Goal: Browse casually

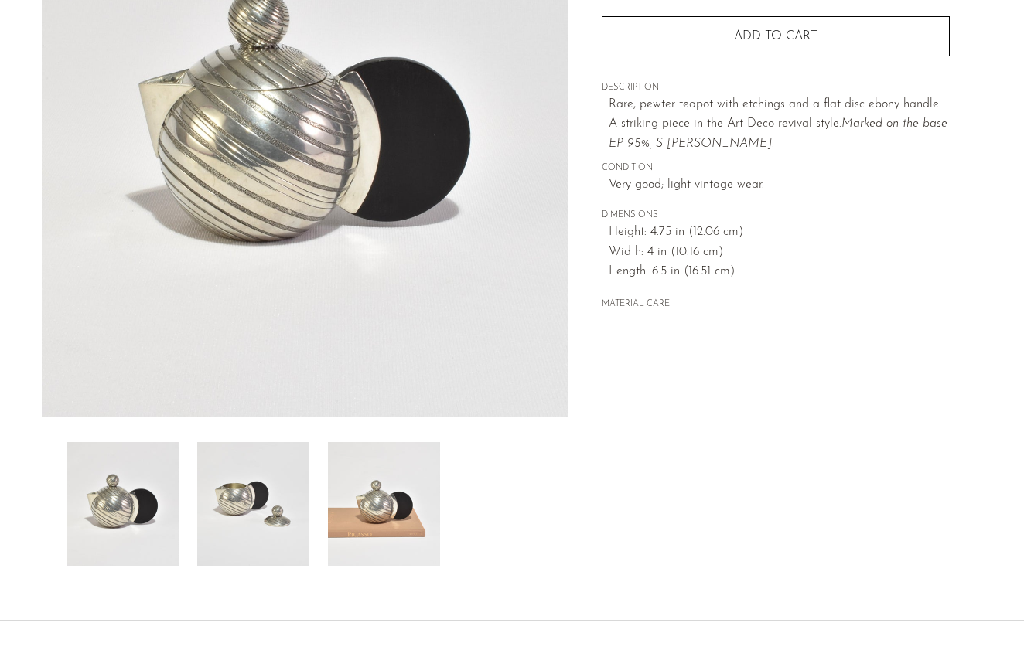
scroll to position [293, 0]
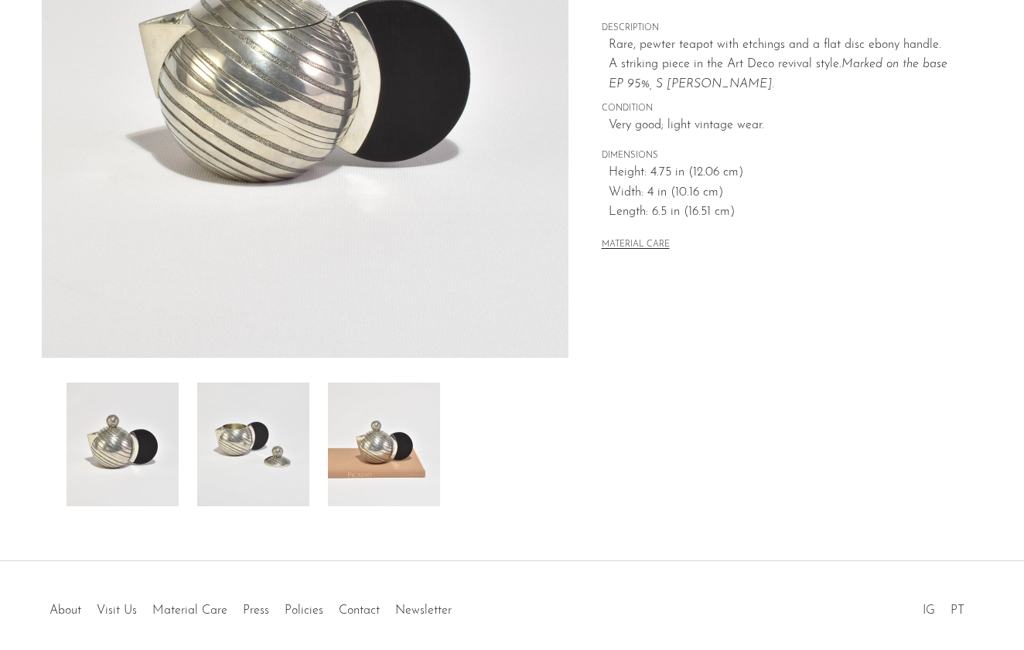
click at [349, 472] on img at bounding box center [384, 445] width 112 height 124
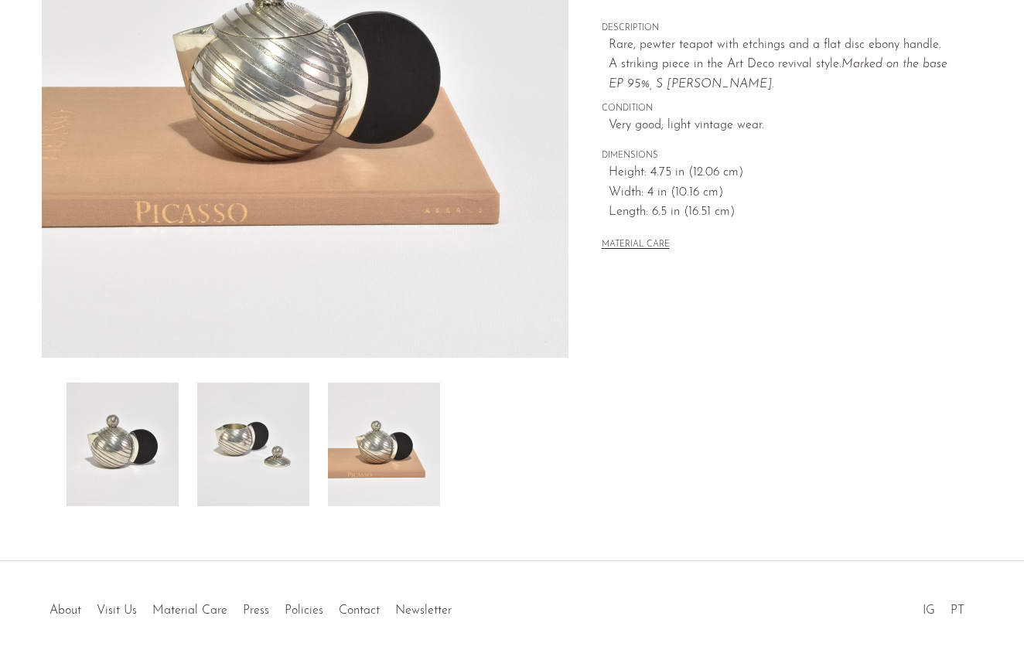
click at [262, 456] on img at bounding box center [253, 445] width 112 height 124
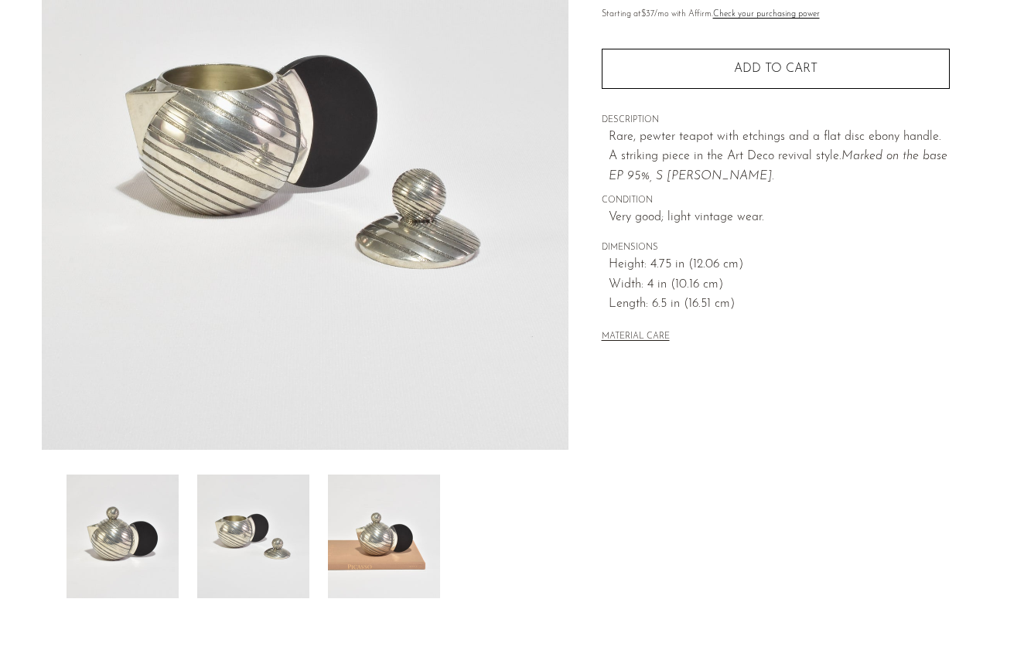
scroll to position [196, 0]
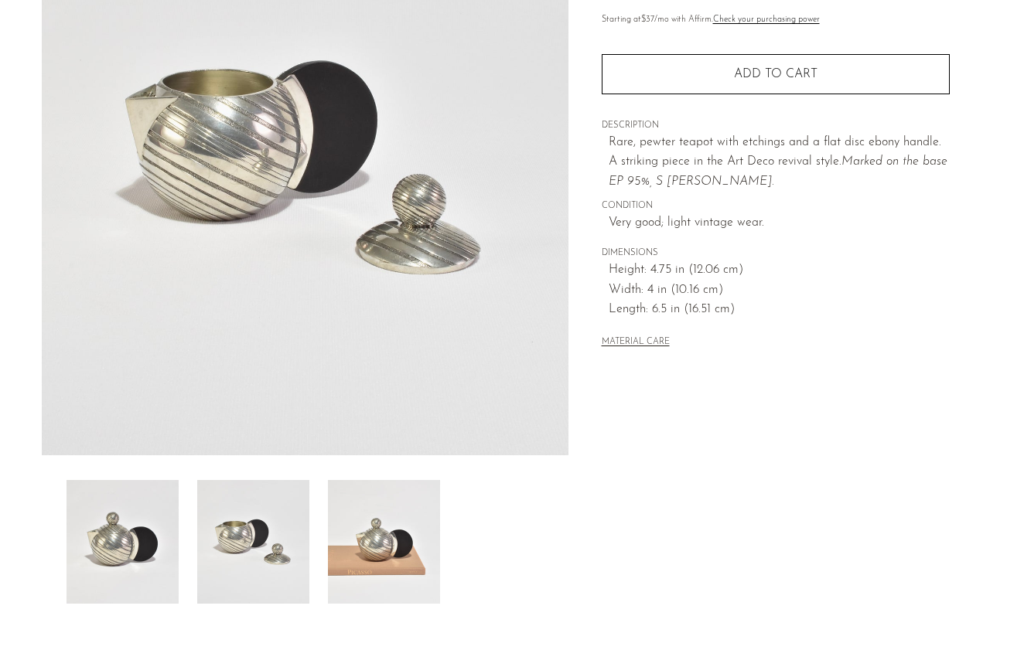
click at [384, 571] on img at bounding box center [384, 542] width 112 height 124
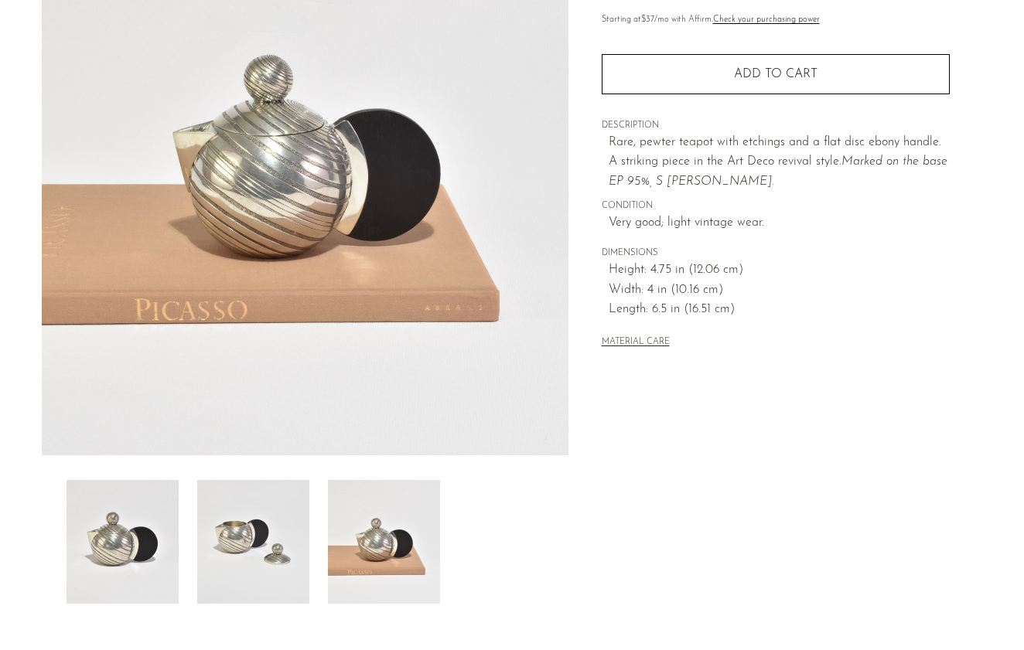
click at [248, 499] on img at bounding box center [253, 542] width 112 height 124
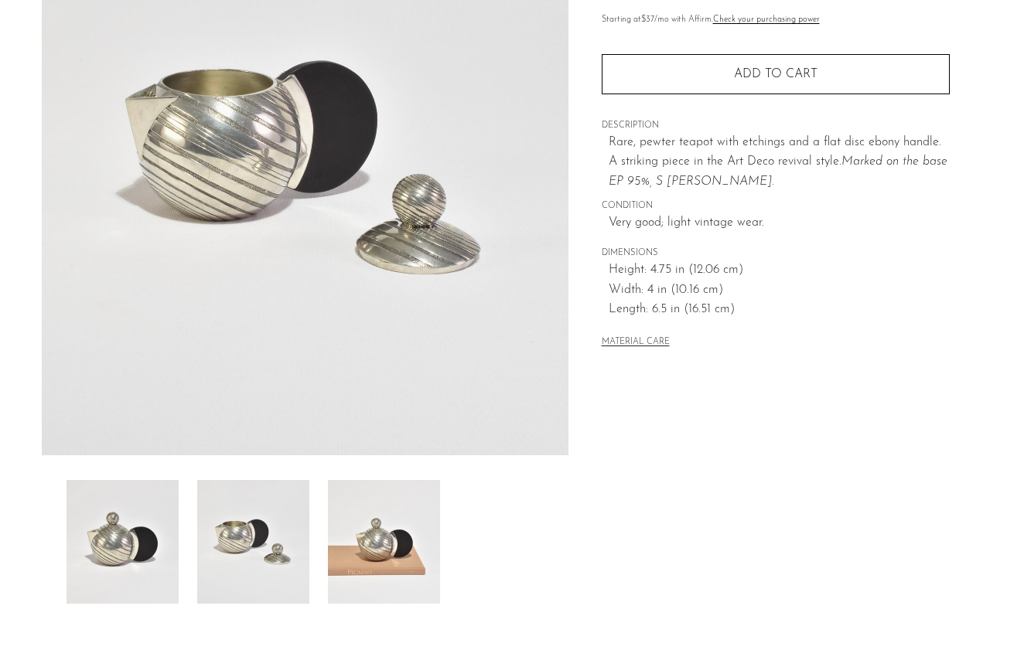
click at [330, 533] on img at bounding box center [384, 542] width 112 height 124
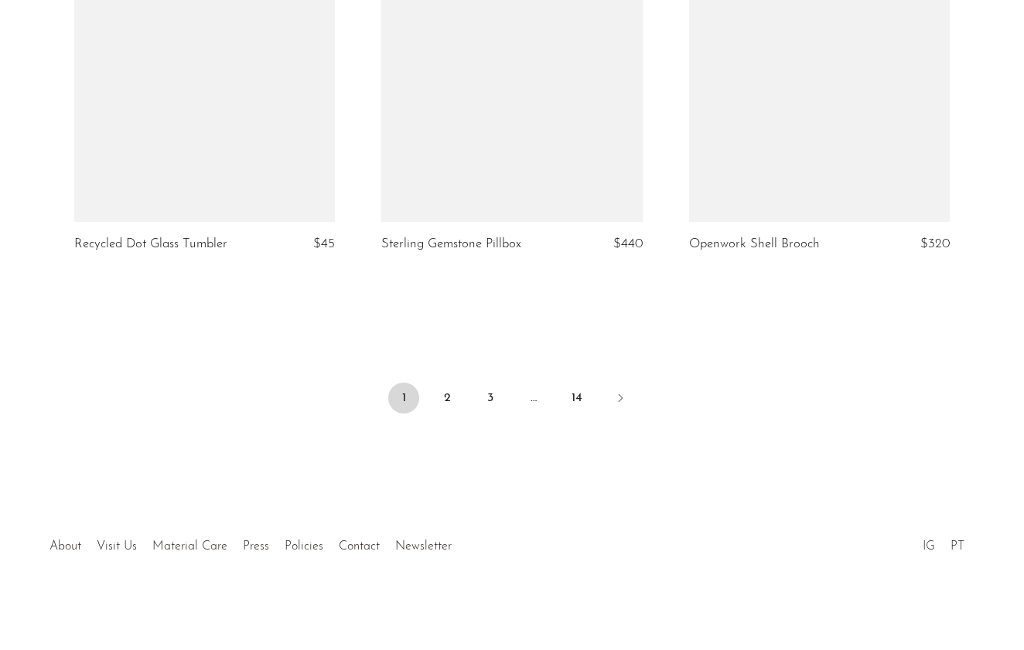
scroll to position [5116, 0]
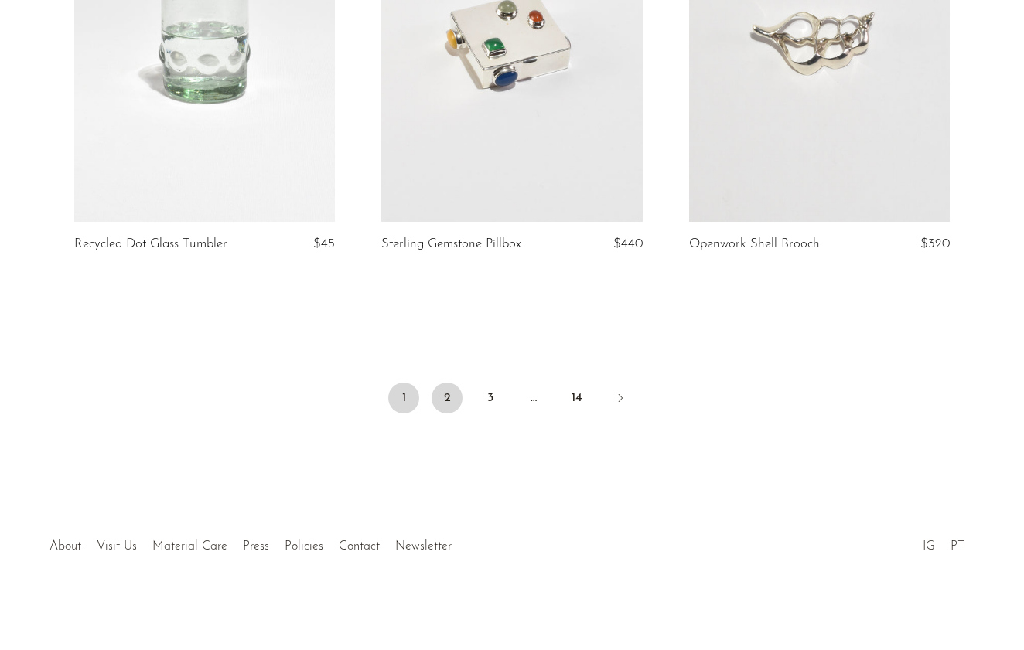
click at [455, 397] on link "2" at bounding box center [446, 398] width 31 height 31
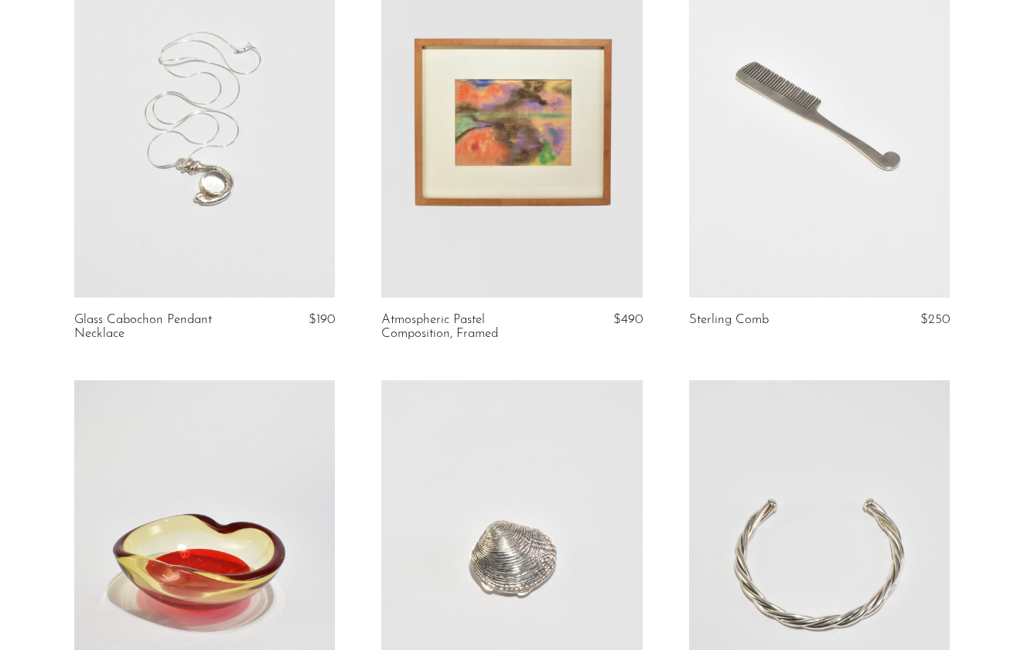
scroll to position [1077, 0]
